Goal: Information Seeking & Learning: Learn about a topic

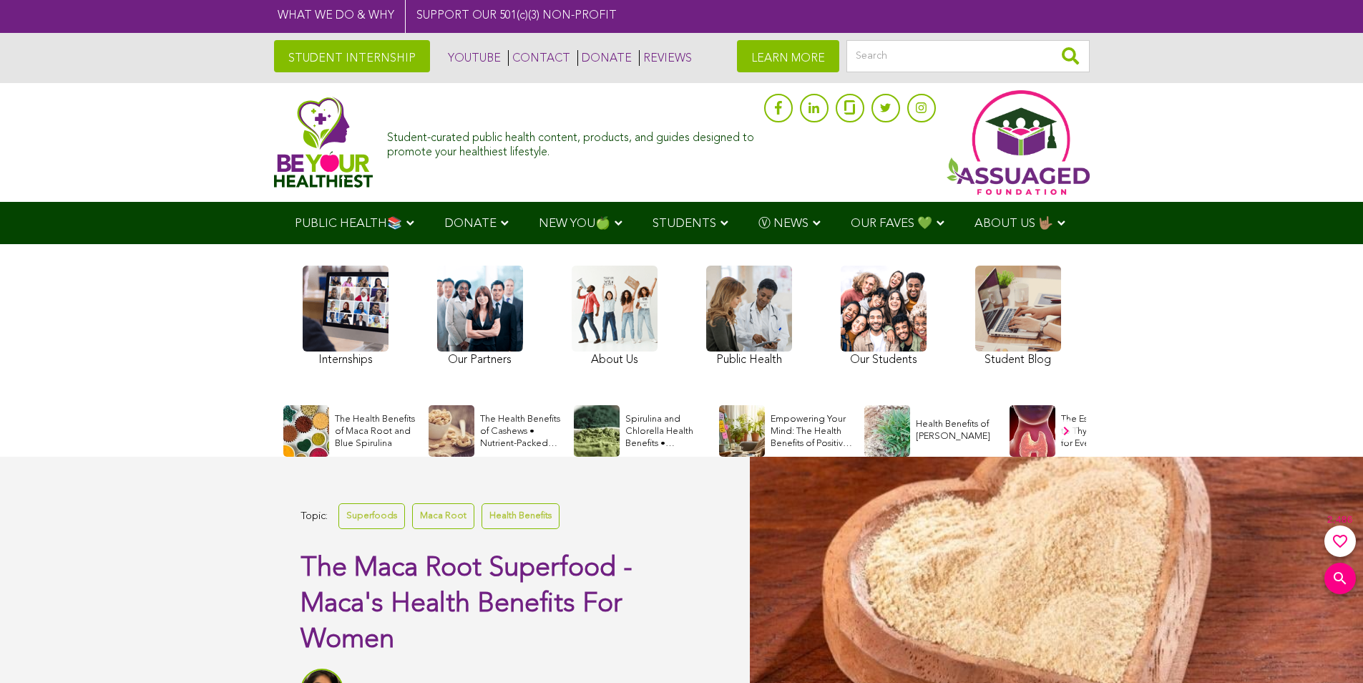
click at [605, 449] on div "Image for Spirulina and Chlorella Health Benefits • Superfoods" at bounding box center [597, 431] width 46 height 52
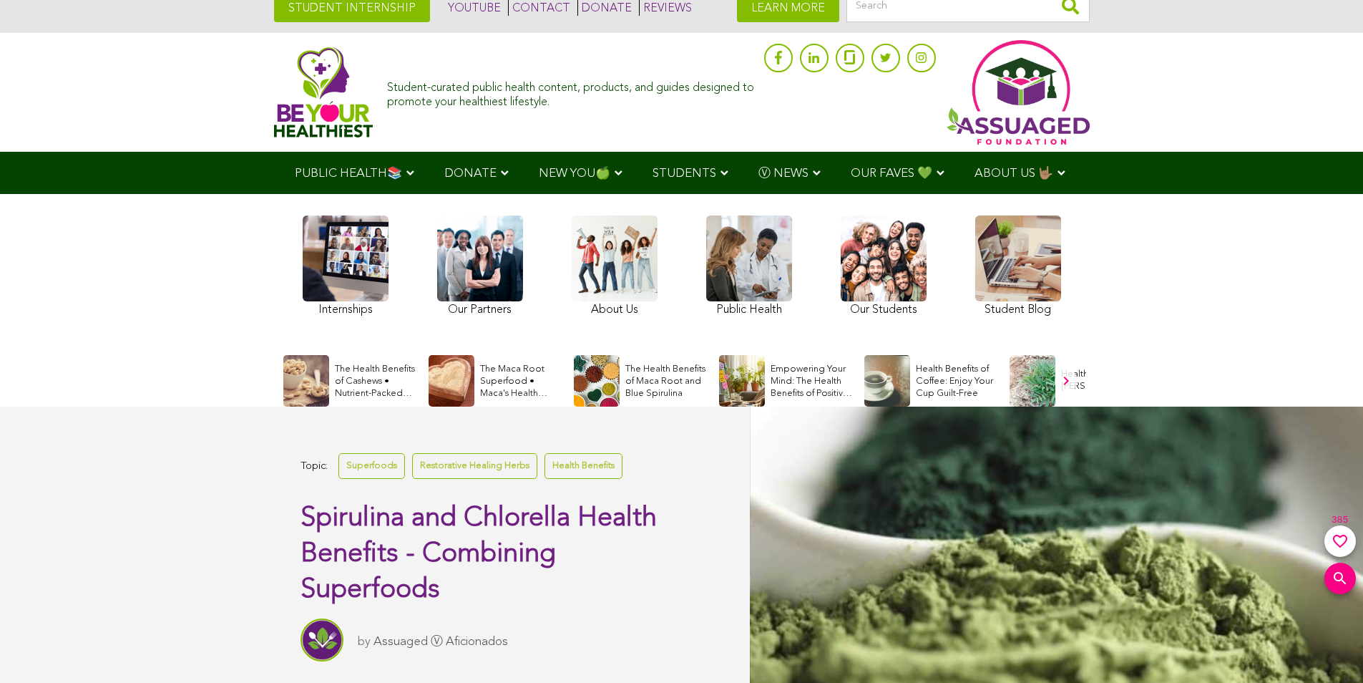
scroll to position [72, 0]
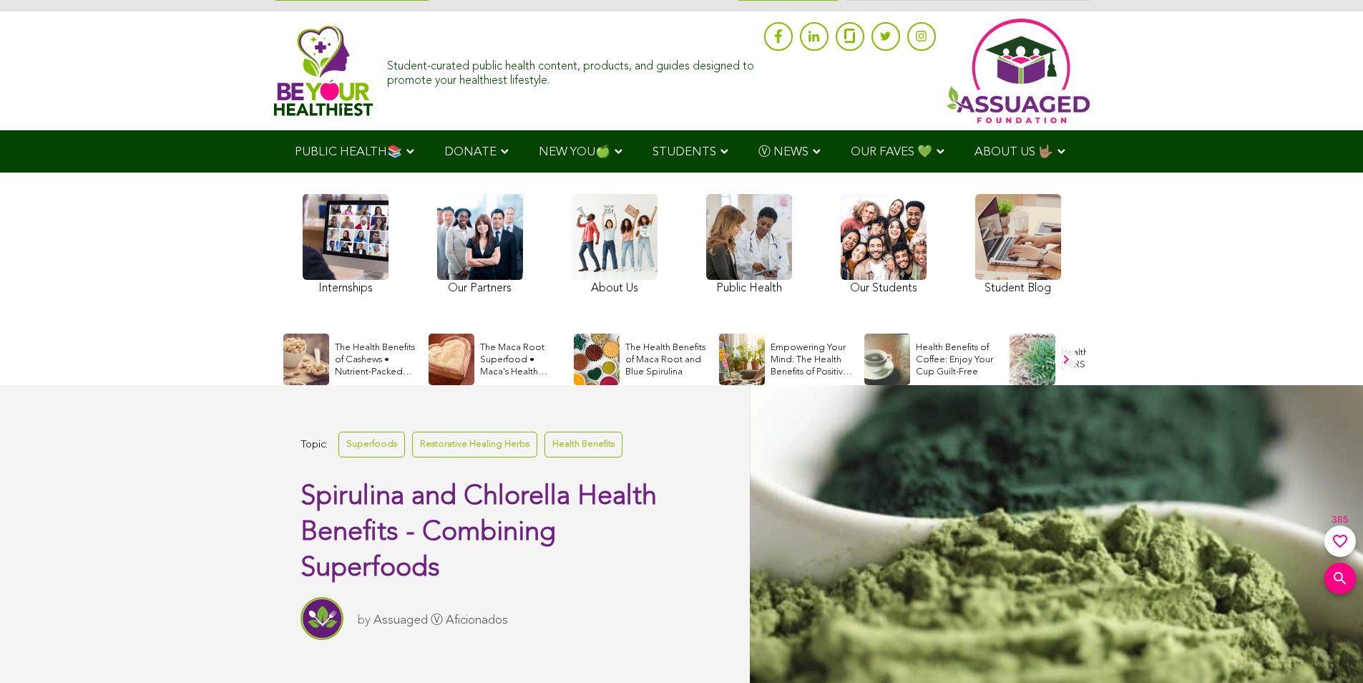
click at [530, 265] on div "Internships Our Partners About Us Public Health Our Students Student Blog" at bounding box center [682, 246] width 773 height 133
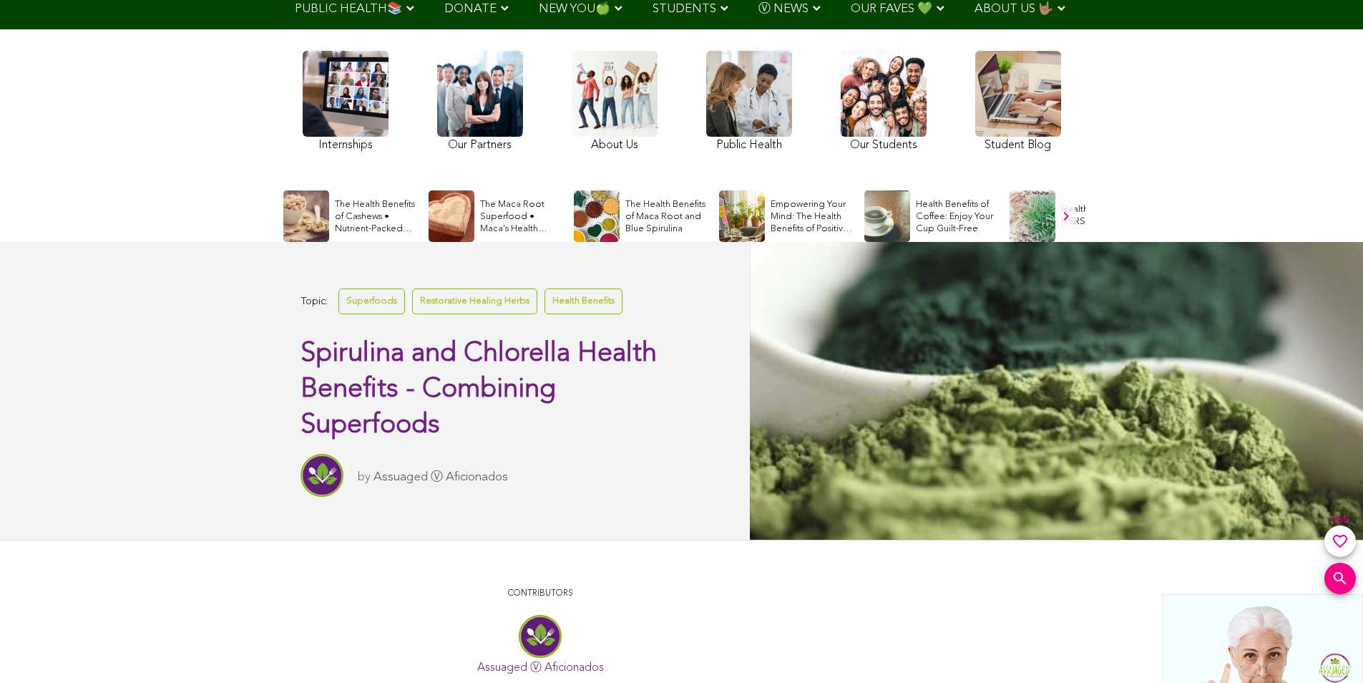
scroll to position [143, 0]
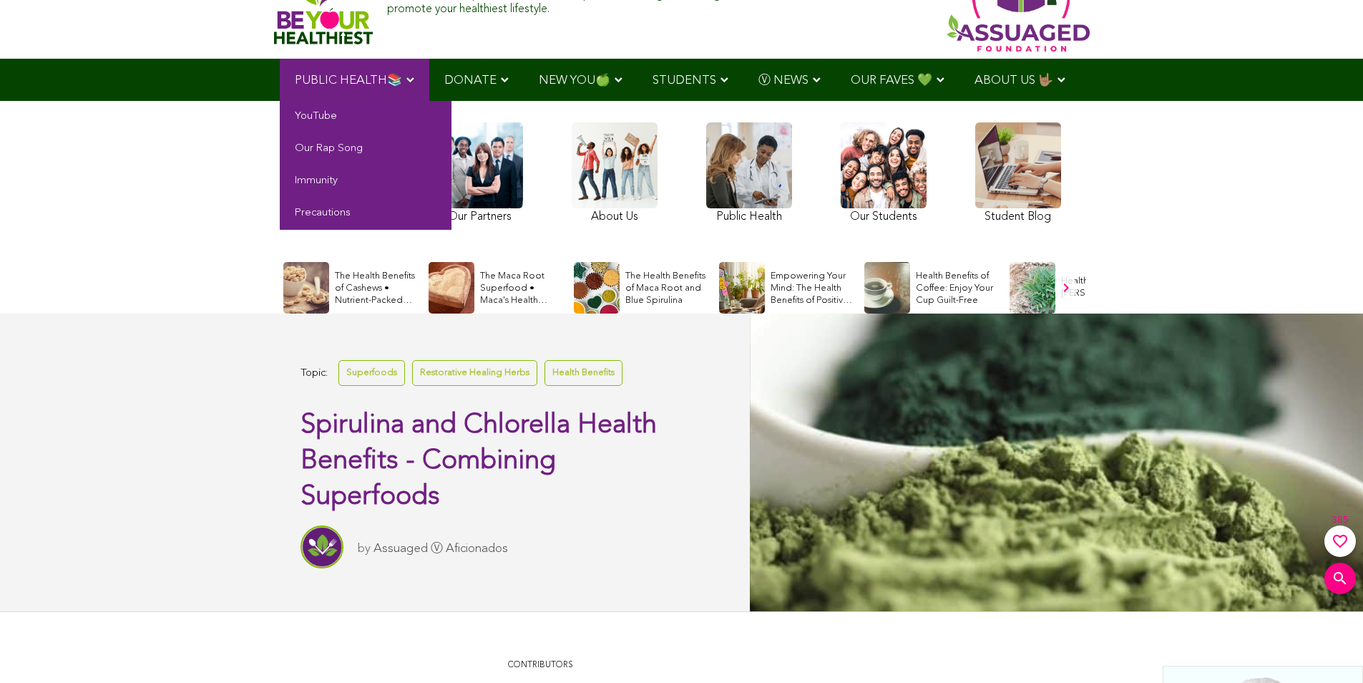
click at [365, 87] on link "PUBLIC HEALTH📚" at bounding box center [355, 80] width 150 height 42
